Goal: Task Accomplishment & Management: Complete application form

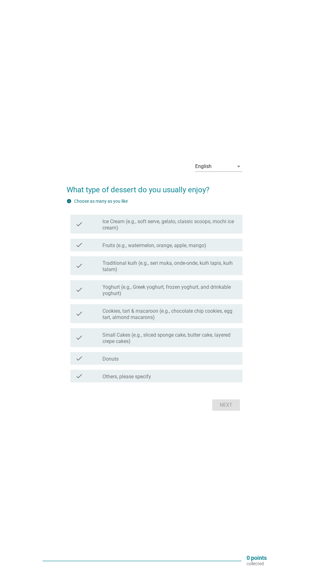
click at [235, 170] on div "arrow_drop_down" at bounding box center [238, 167] width 9 height 8
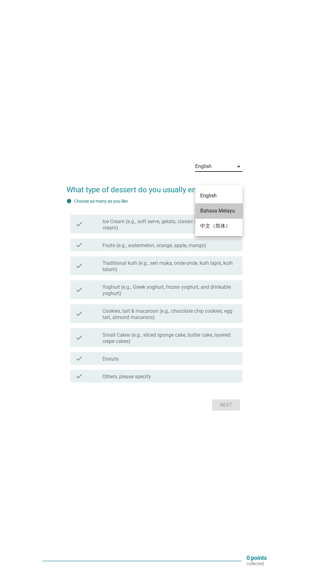
click at [231, 208] on div "Bahasa Melayu" at bounding box center [218, 211] width 37 height 8
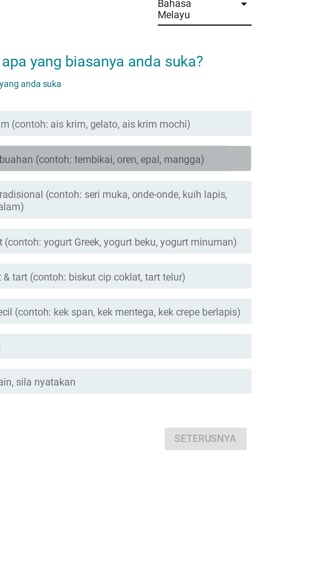
scroll to position [4, 0]
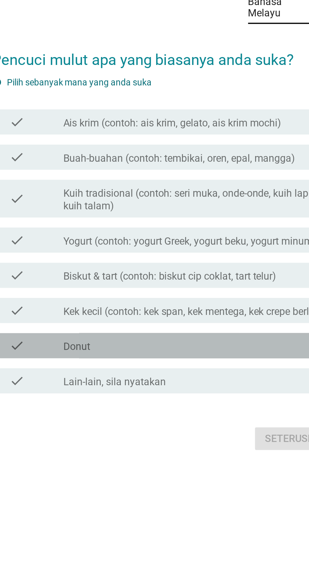
click at [173, 348] on div "check_box_outline_blank Donut" at bounding box center [169, 344] width 135 height 8
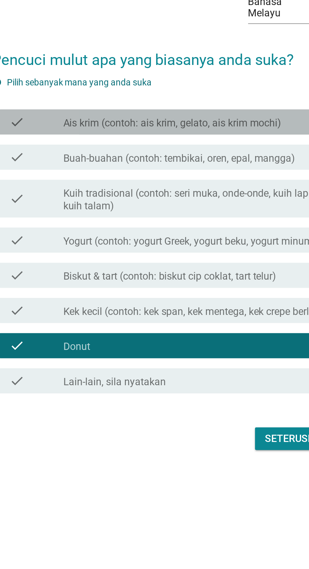
click at [189, 236] on label "Ais krim (contoh: ais krim, gelato, ais krim mochi)" at bounding box center [156, 232] width 109 height 6
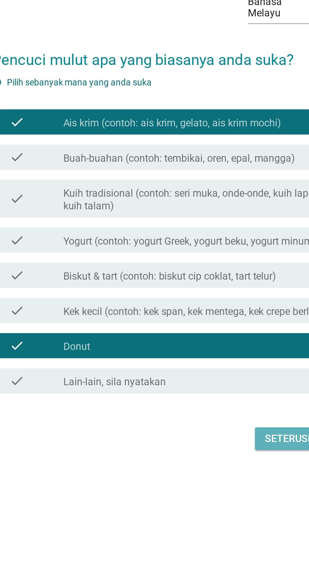
click at [212, 395] on div "Seterusnya" at bounding box center [219, 391] width 31 height 8
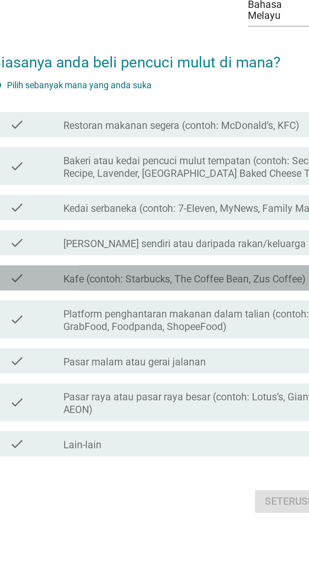
click at [193, 302] on label "Kafe (contoh: Starbucks, The Coffee Bean, Zus Coffee)" at bounding box center [163, 299] width 122 height 6
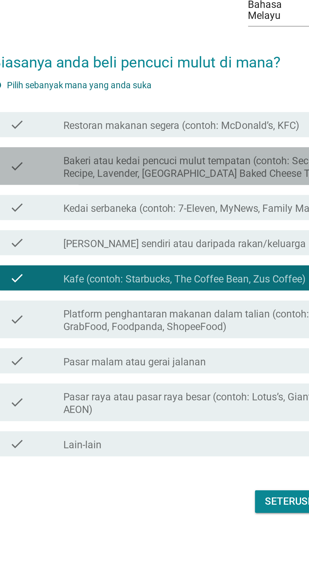
click at [201, 249] on label "Bakeri atau kedai pencuci mulut tempatan (contoh: Secret Recipe, Lavender, [GEO…" at bounding box center [169, 242] width 135 height 13
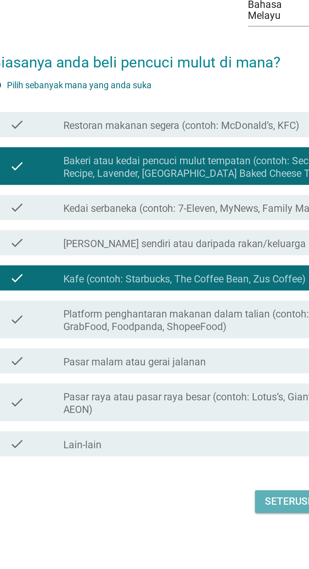
click at [210, 414] on div "Seterusnya" at bounding box center [219, 411] width 31 height 8
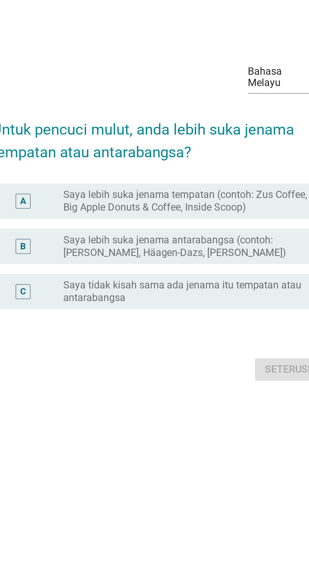
click at [194, 253] on label "Saya lebih suka jenama tempatan (contoh: Zus Coffee, Big Apple Donuts & Coffee,…" at bounding box center [167, 259] width 130 height 13
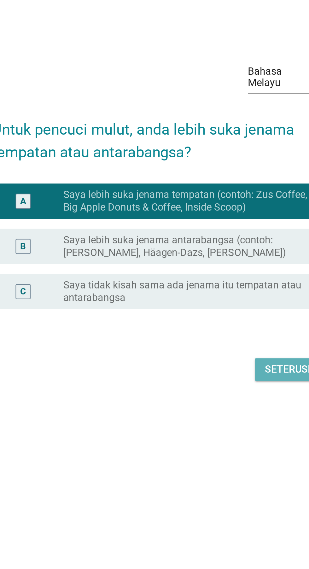
click at [216, 340] on div "Seterusnya" at bounding box center [219, 344] width 31 height 8
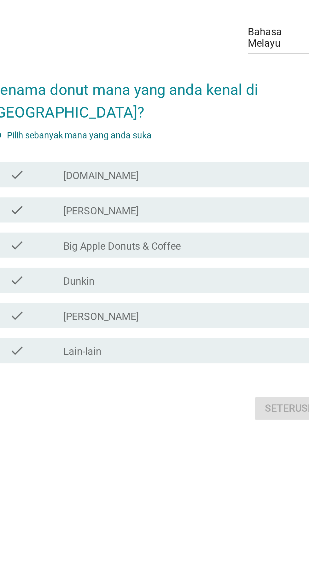
scroll to position [0, 0]
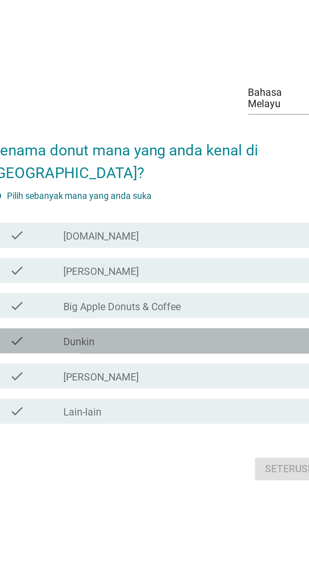
click at [173, 322] on div "check check_box_outline_blank Dunkin" at bounding box center [156, 316] width 172 height 13
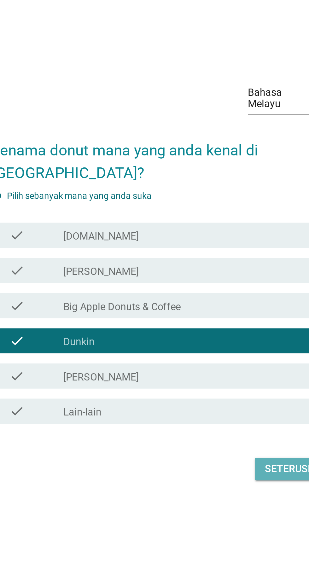
click at [209, 384] on div "Seterusnya" at bounding box center [219, 380] width 31 height 8
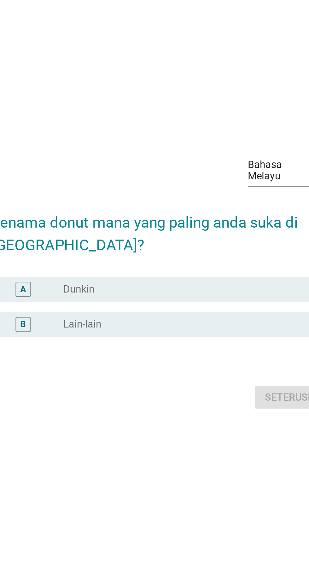
scroll to position [30, 0]
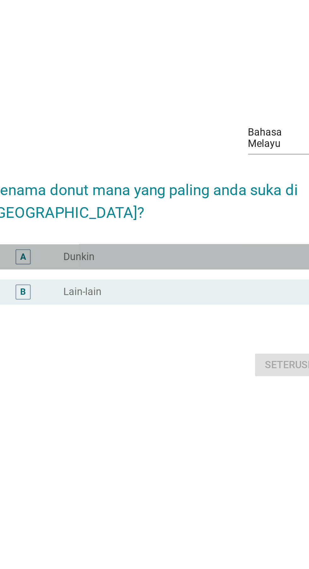
click at [176, 277] on div "radio_button_unchecked Dunkin" at bounding box center [167, 273] width 130 height 6
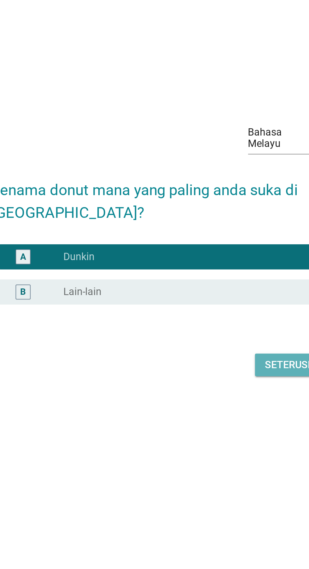
click at [210, 332] on div "Seterusnya" at bounding box center [219, 328] width 31 height 8
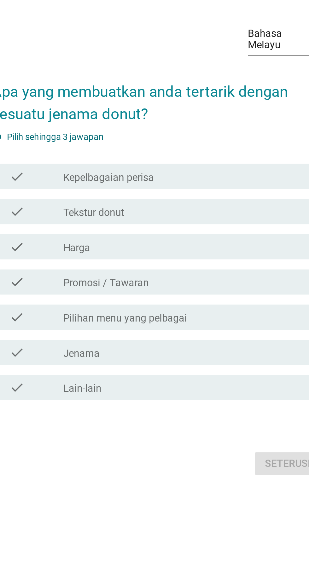
scroll to position [0, 0]
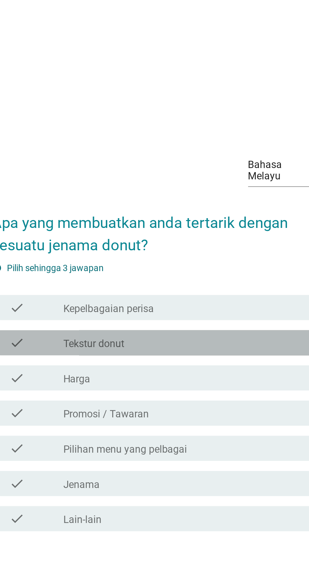
click at [155, 271] on div "check_box_outline_blank Tekstur donut" at bounding box center [169, 268] width 135 height 8
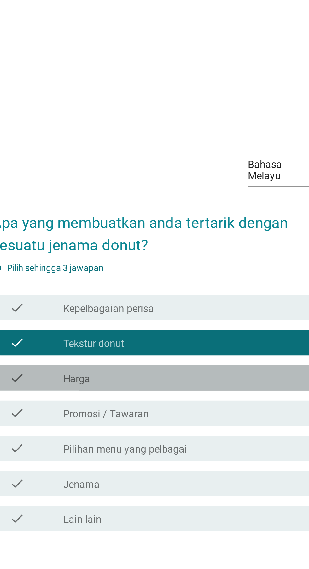
click at [156, 289] on div "check_box_outline_blank Harga" at bounding box center [169, 285] width 135 height 8
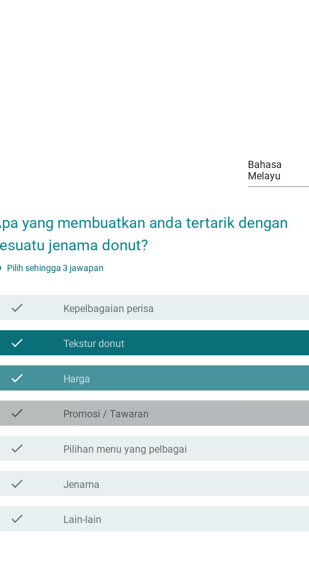
click at [155, 309] on div "check check_box_outline_blank Promosi / Tawaran" at bounding box center [156, 302] width 172 height 13
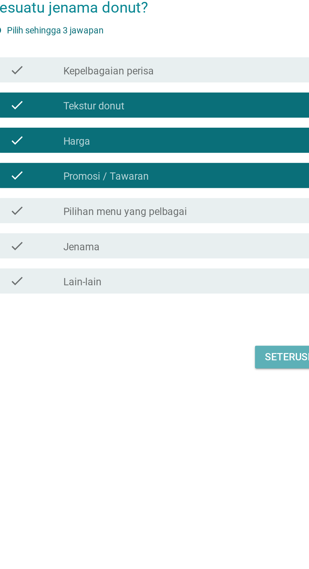
click at [221, 397] on div "Seterusnya" at bounding box center [219, 394] width 31 height 8
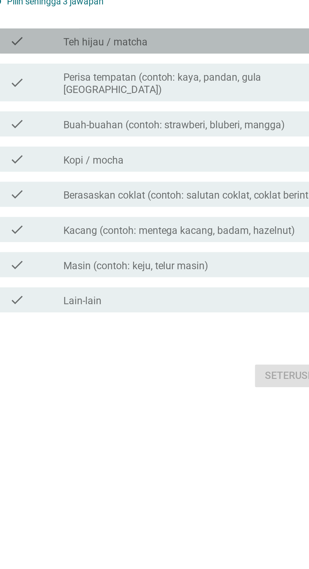
click at [183, 236] on div "check_box_outline_blank Teh hijau / matcha" at bounding box center [169, 232] width 135 height 8
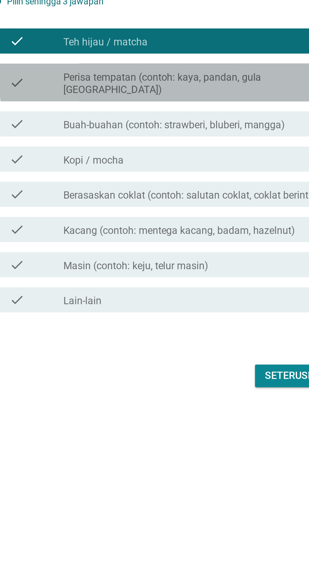
click at [124, 260] on label "Perisa tempatan (contoh: kaya, pandan, gula [GEOGRAPHIC_DATA])" at bounding box center [169, 253] width 135 height 13
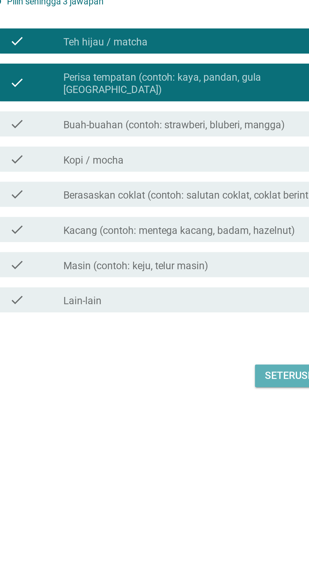
click at [211, 404] on div "Seterusnya" at bounding box center [219, 400] width 31 height 8
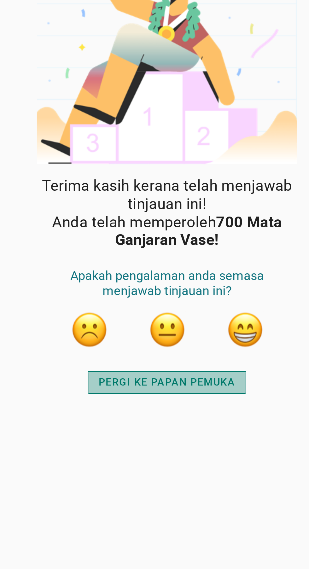
click at [154, 218] on div "PERGI KE PAPAN PEMUKA" at bounding box center [154, 220] width 68 height 8
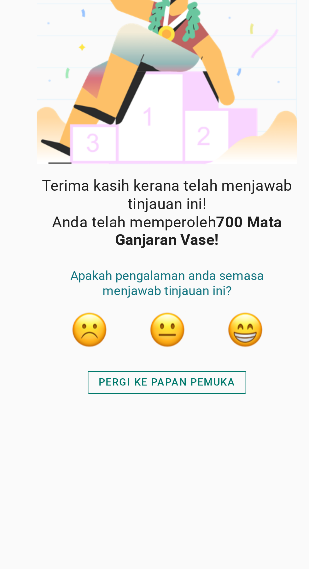
click at [192, 187] on button "button" at bounding box center [193, 193] width 19 height 19
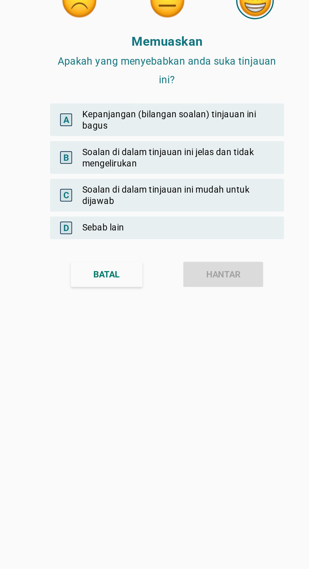
click at [190, 88] on div "A Kepanjangan (bilangan soalan) tinjauan ini bagus" at bounding box center [154, 88] width 117 height 16
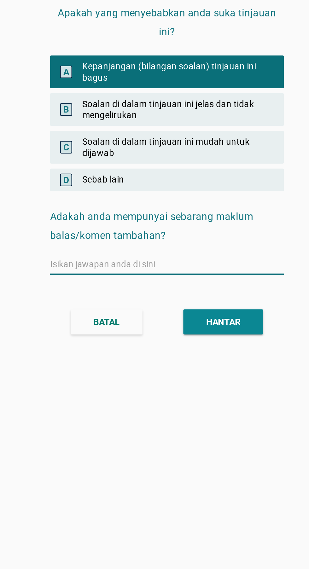
click at [179, 183] on input "text" at bounding box center [154, 185] width 117 height 10
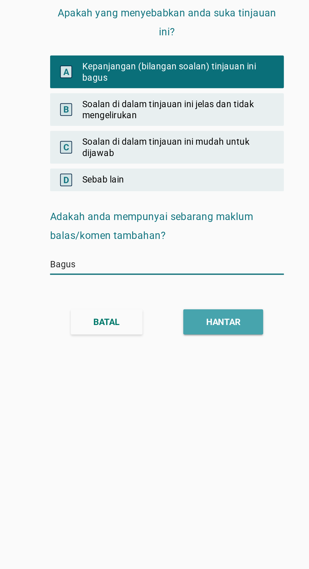
type input "Bagus"
click at [192, 212] on button "HANTAR" at bounding box center [183, 213] width 40 height 13
